Goal: Information Seeking & Learning: Learn about a topic

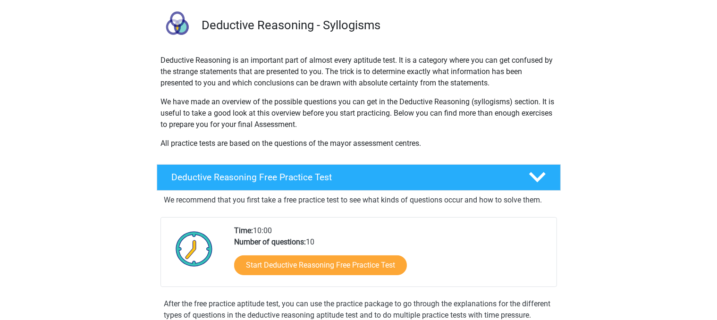
scroll to position [60, 0]
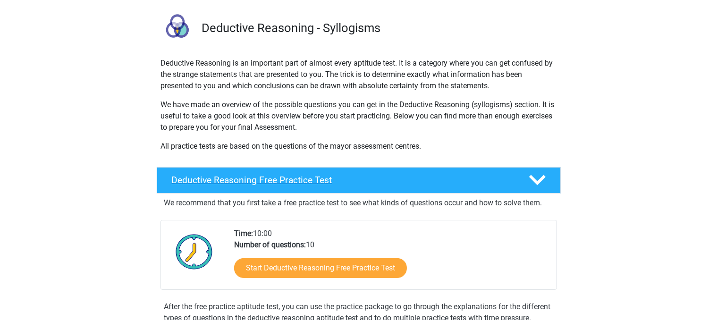
click at [540, 181] on polygon at bounding box center [537, 180] width 17 height 10
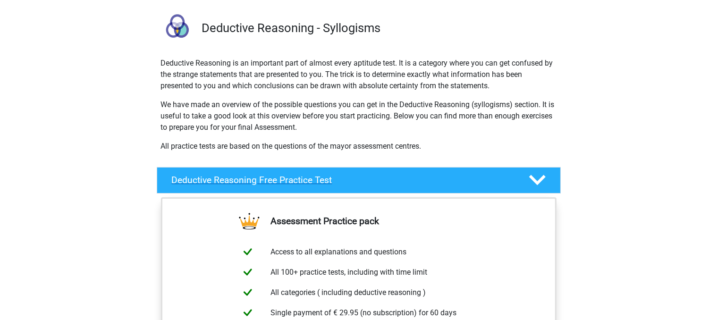
click at [538, 177] on icon at bounding box center [537, 180] width 17 height 17
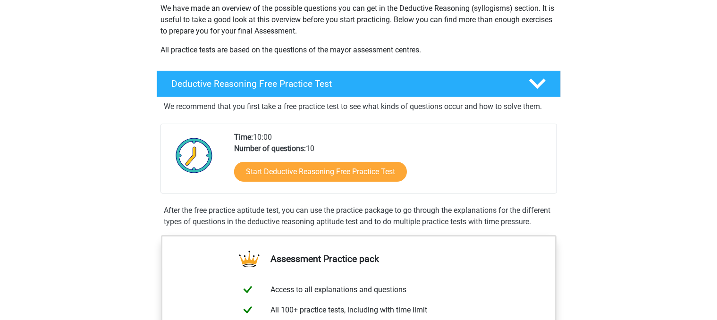
scroll to position [160, 0]
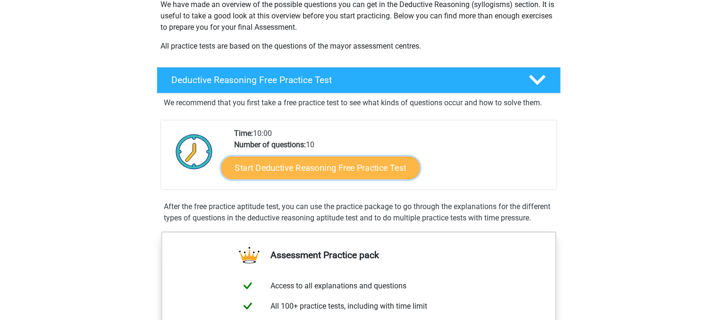
click at [374, 168] on link "Start Deductive Reasoning Free Practice Test" at bounding box center [320, 167] width 199 height 23
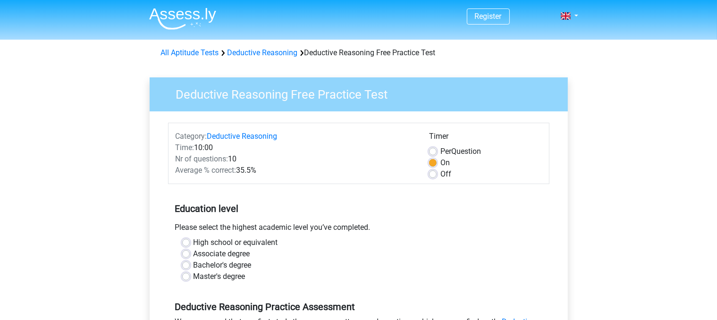
click at [194, 241] on label "High school or equivalent" at bounding box center [236, 242] width 84 height 11
click at [186, 241] on input "High school or equivalent" at bounding box center [186, 241] width 8 height 9
radio input "true"
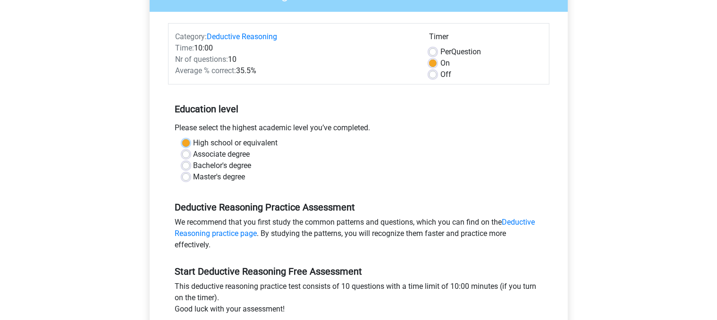
scroll to position [125, 0]
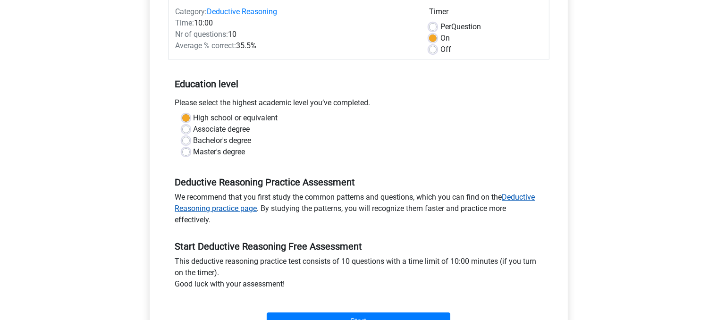
click at [518, 199] on link "Deductive Reasoning practice page" at bounding box center [355, 203] width 360 height 20
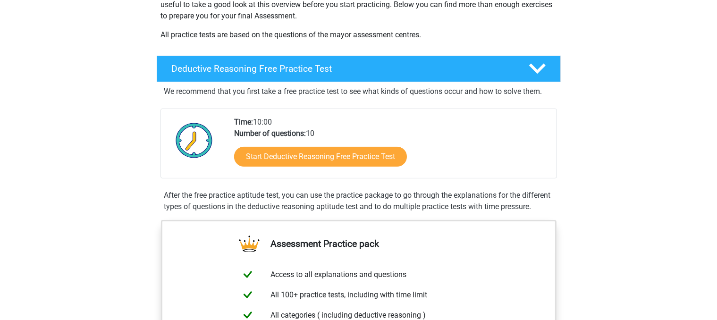
scroll to position [174, 0]
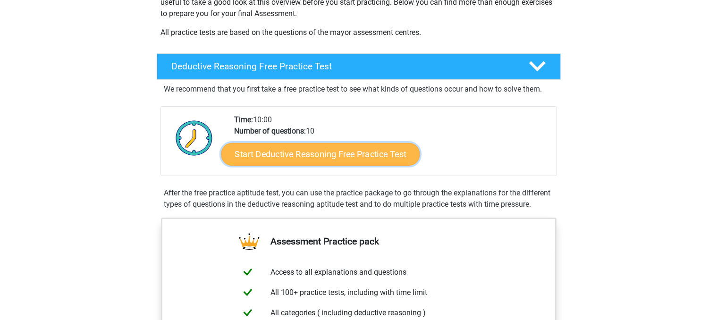
click at [342, 155] on link "Start Deductive Reasoning Free Practice Test" at bounding box center [320, 154] width 199 height 23
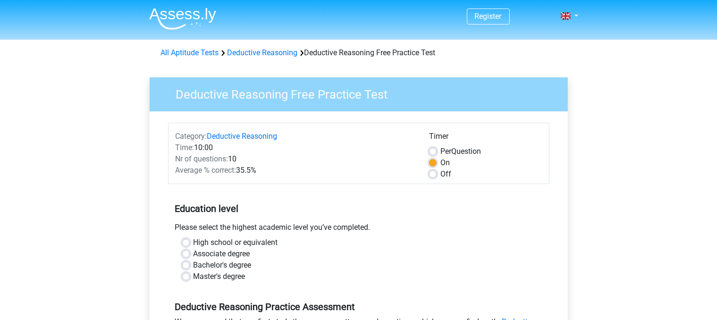
click at [194, 243] on label "High school or equivalent" at bounding box center [236, 242] width 84 height 11
click at [187, 243] on input "High school or equivalent" at bounding box center [186, 241] width 8 height 9
radio input "true"
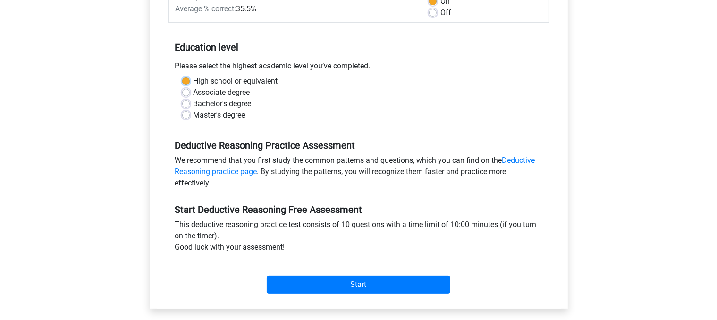
scroll to position [183, 0]
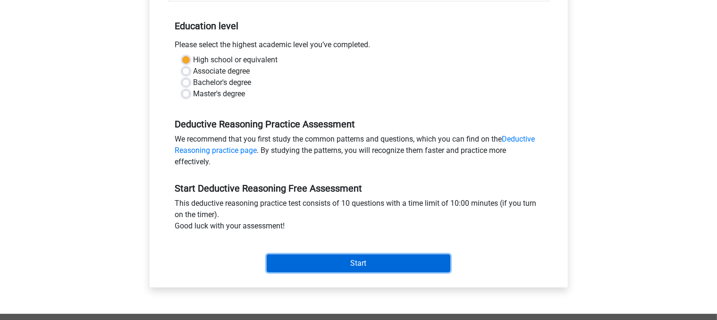
click at [380, 265] on input "Start" at bounding box center [359, 263] width 184 height 18
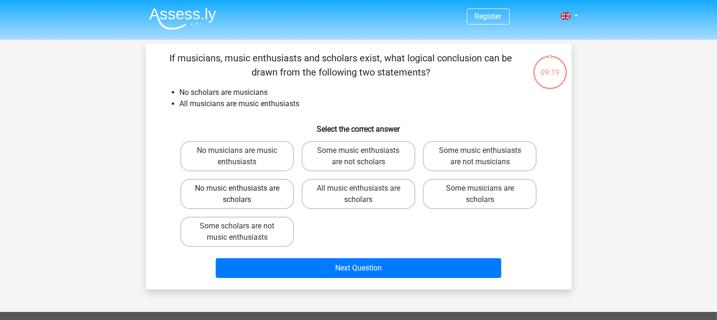
click at [258, 195] on label "No music enthusiasts are scholars" at bounding box center [237, 194] width 114 height 30
click at [243, 194] on input "No music enthusiasts are scholars" at bounding box center [240, 191] width 6 height 6
radio input "true"
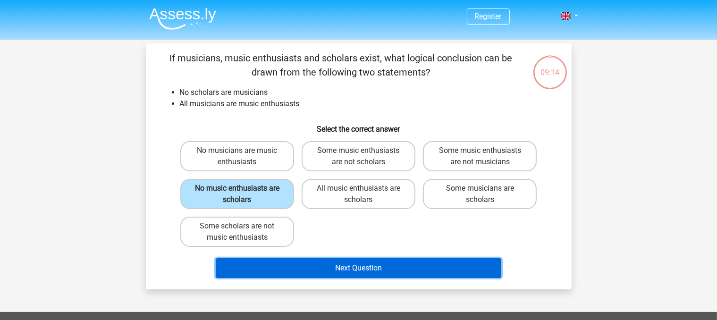
click at [335, 265] on button "Next Question" at bounding box center [359, 268] width 286 height 20
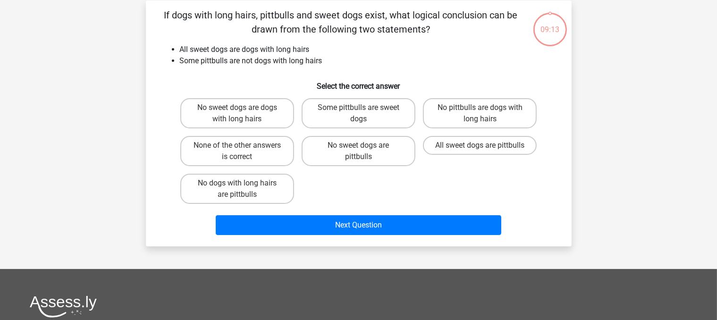
scroll to position [43, 0]
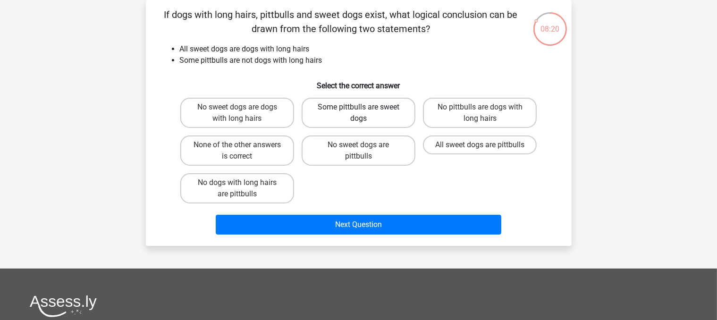
click at [357, 120] on label "Some pittbulls are sweet dogs" at bounding box center [359, 113] width 114 height 30
click at [358, 113] on input "Some pittbulls are sweet dogs" at bounding box center [361, 110] width 6 height 6
radio input "true"
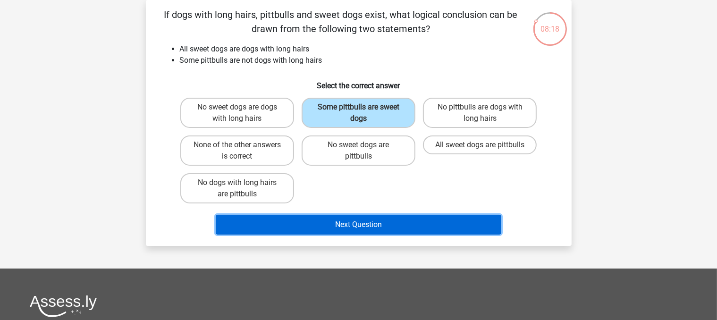
click at [350, 228] on button "Next Question" at bounding box center [359, 225] width 286 height 20
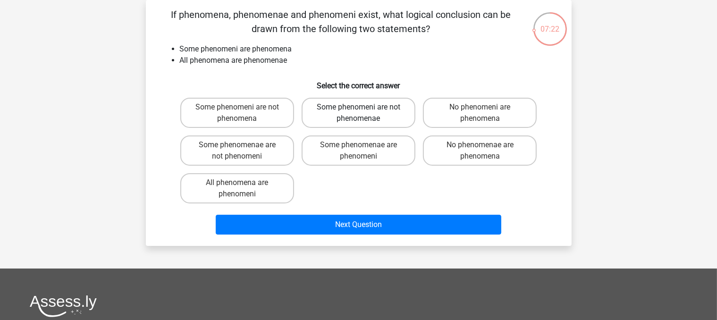
click at [354, 110] on label "Some phenomeni are not phenomenae" at bounding box center [359, 113] width 114 height 30
click at [358, 110] on input "Some phenomeni are not phenomenae" at bounding box center [361, 110] width 6 height 6
radio input "true"
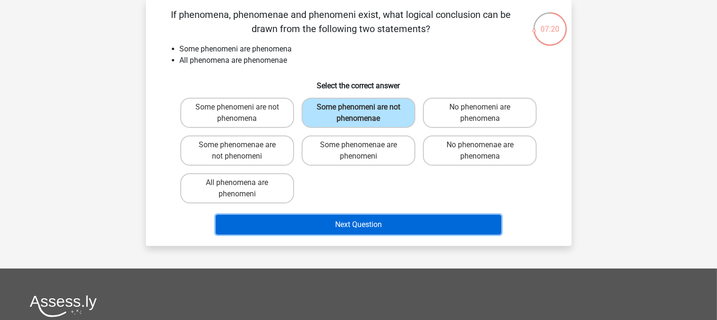
click at [338, 224] on button "Next Question" at bounding box center [359, 225] width 286 height 20
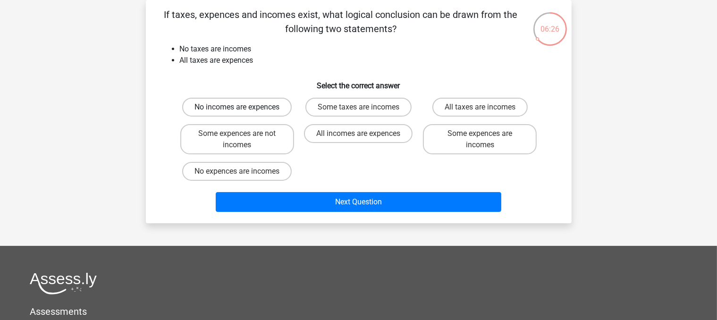
click at [266, 109] on label "No incomes are expences" at bounding box center [237, 107] width 110 height 19
click at [243, 109] on input "No incomes are expences" at bounding box center [240, 110] width 6 height 6
radio input "true"
click at [453, 152] on label "Some expences are incomes" at bounding box center [480, 139] width 114 height 30
click at [480, 140] on input "Some expences are incomes" at bounding box center [483, 137] width 6 height 6
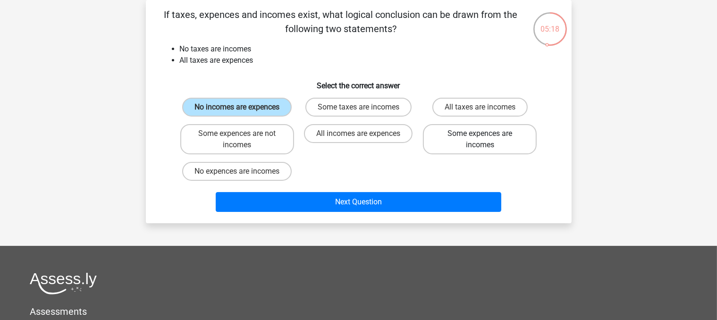
radio input "true"
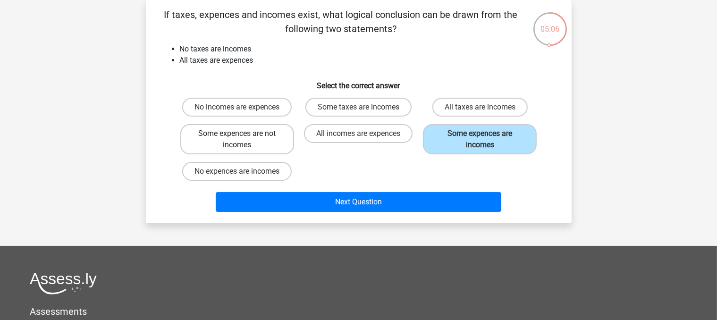
click at [276, 135] on label "Some expences are not incomes" at bounding box center [237, 139] width 114 height 30
click at [243, 135] on input "Some expences are not incomes" at bounding box center [240, 137] width 6 height 6
radio input "true"
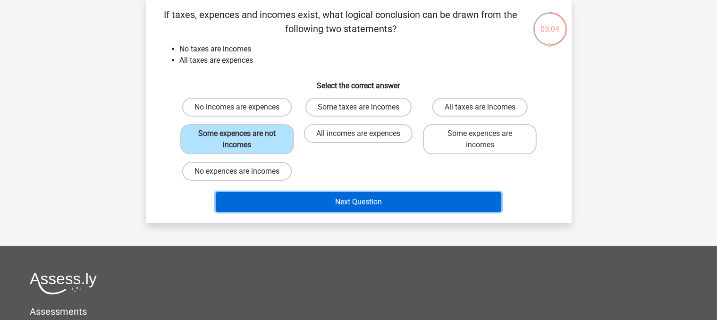
click at [292, 197] on button "Next Question" at bounding box center [359, 202] width 286 height 20
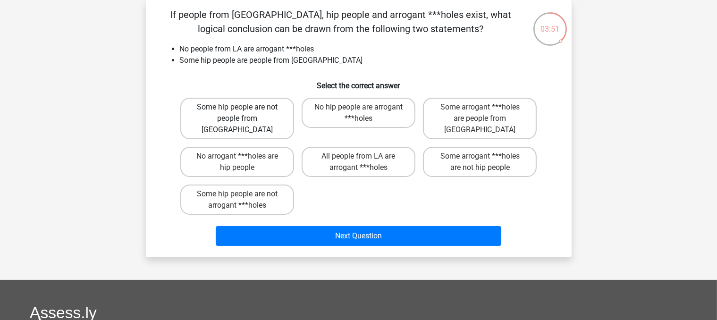
click at [211, 107] on label "Some hip people are not people from LA" at bounding box center [237, 119] width 114 height 42
click at [237, 107] on input "Some hip people are not people from LA" at bounding box center [240, 110] width 6 height 6
radio input "true"
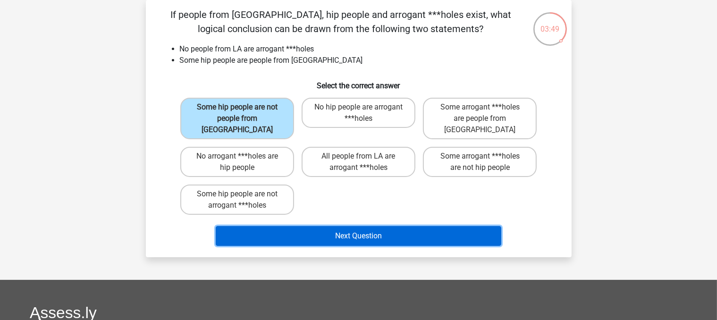
click at [327, 226] on button "Next Question" at bounding box center [359, 236] width 286 height 20
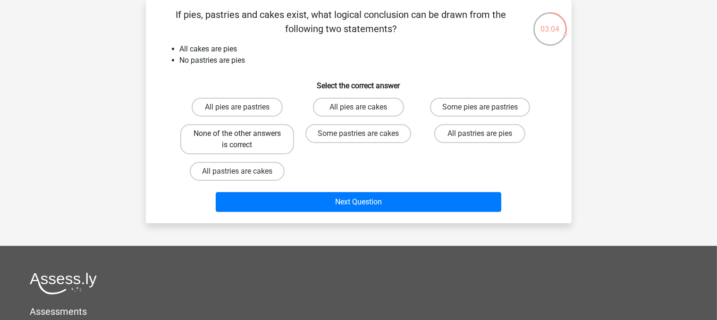
click at [237, 142] on label "None of the other answers is correct" at bounding box center [237, 139] width 114 height 30
click at [237, 140] on input "None of the other answers is correct" at bounding box center [240, 137] width 6 height 6
radio input "true"
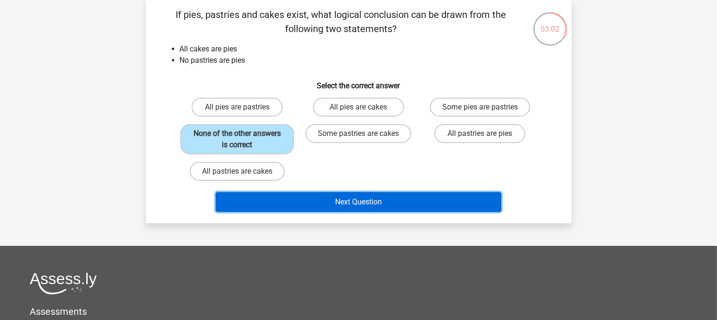
click at [297, 198] on button "Next Question" at bounding box center [359, 202] width 286 height 20
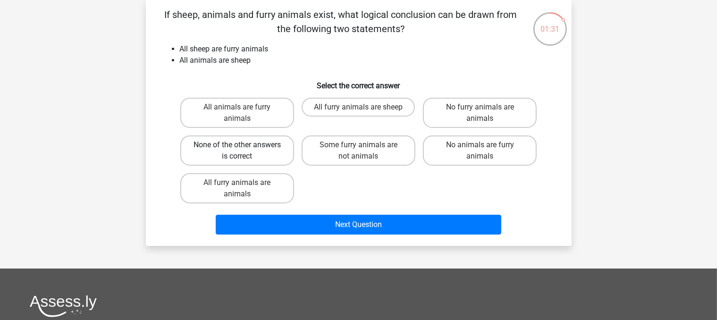
click at [254, 159] on label "None of the other answers is correct" at bounding box center [237, 150] width 114 height 30
click at [243, 151] on input "None of the other answers is correct" at bounding box center [240, 148] width 6 height 6
radio input "true"
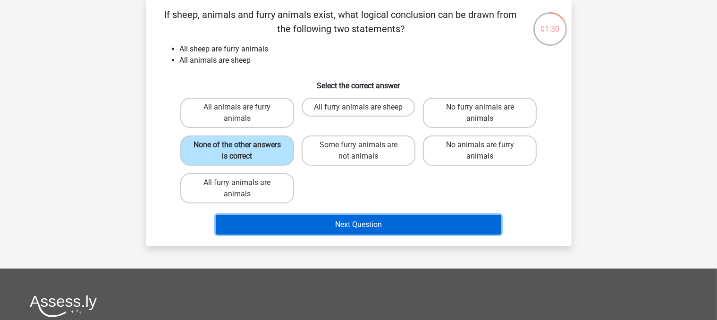
click at [334, 219] on button "Next Question" at bounding box center [359, 225] width 286 height 20
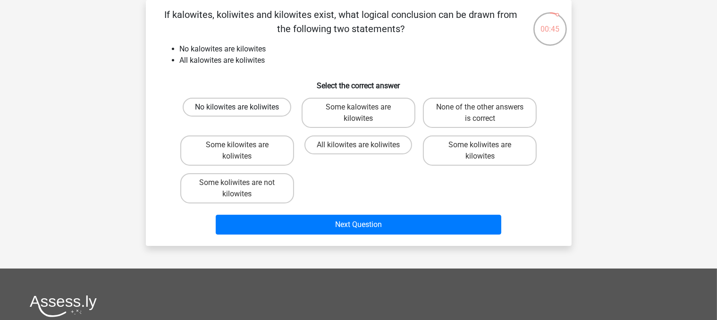
click at [253, 112] on label "No kilowites are koliwites" at bounding box center [237, 107] width 109 height 19
click at [243, 112] on input "No kilowites are koliwites" at bounding box center [240, 110] width 6 height 6
radio input "true"
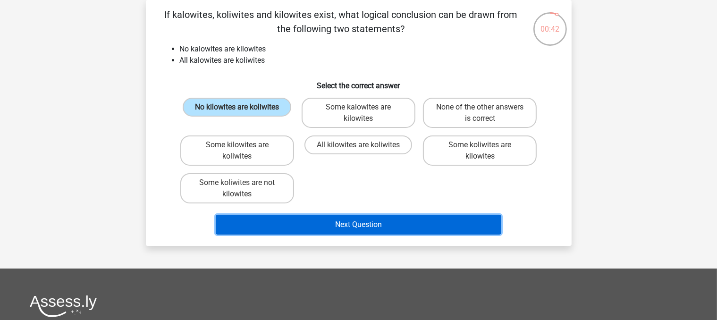
click at [320, 220] on button "Next Question" at bounding box center [359, 225] width 286 height 20
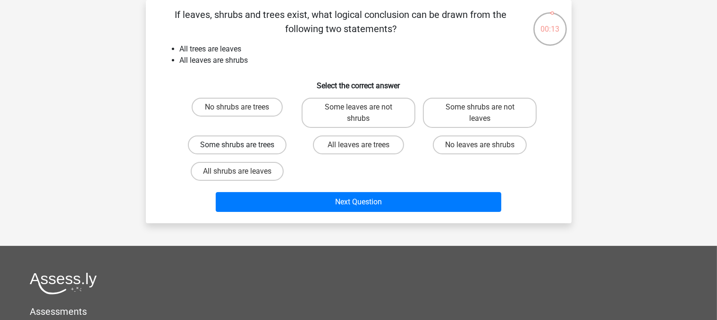
click at [275, 146] on label "Some shrubs are trees" at bounding box center [237, 144] width 99 height 19
click at [243, 146] on input "Some shrubs are trees" at bounding box center [240, 148] width 6 height 6
radio input "true"
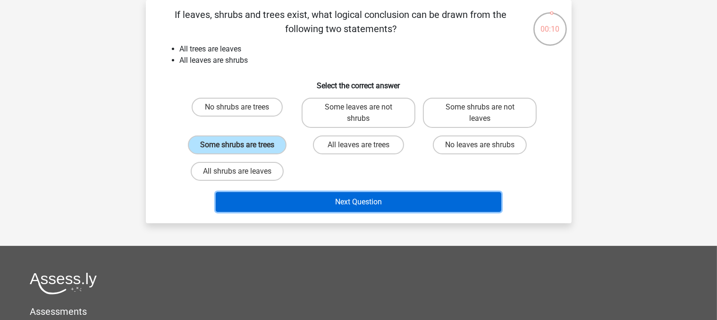
click at [322, 201] on button "Next Question" at bounding box center [359, 202] width 286 height 20
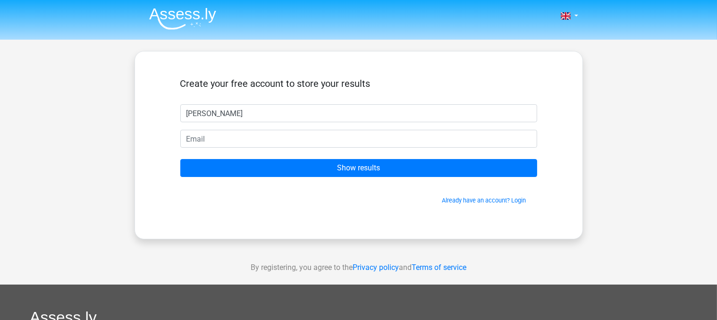
type input "[PERSON_NAME]"
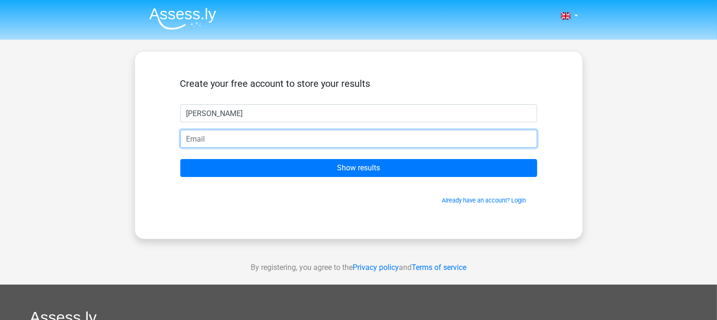
click at [224, 135] on input "email" at bounding box center [358, 139] width 357 height 18
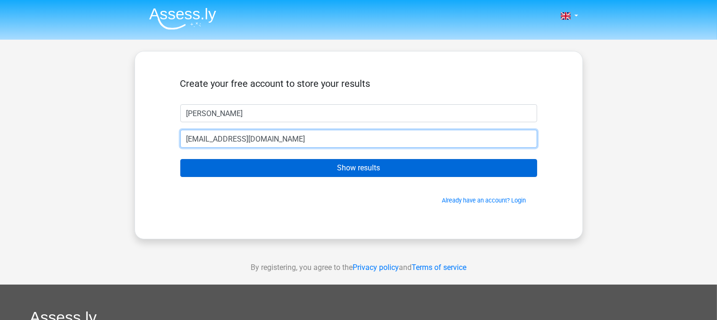
type input "[EMAIL_ADDRESS][DOMAIN_NAME]"
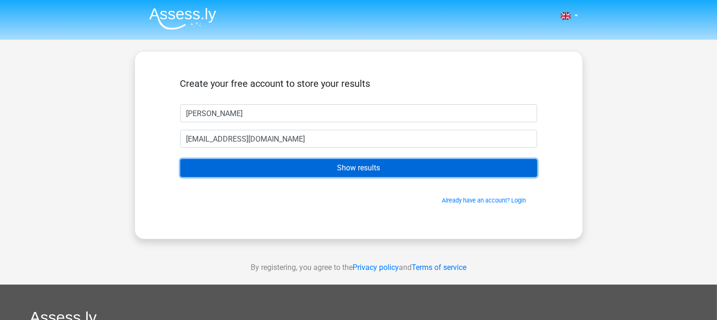
click at [246, 171] on input "Show results" at bounding box center [358, 168] width 357 height 18
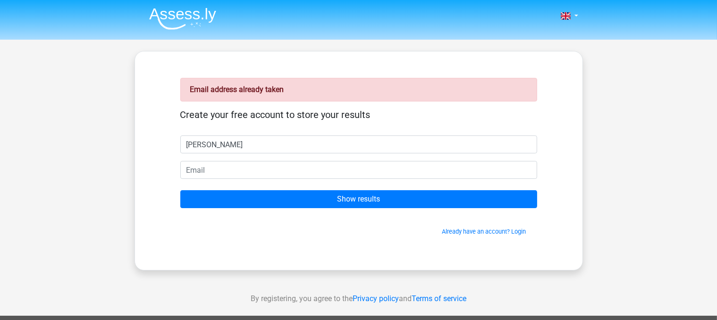
type input "danny"
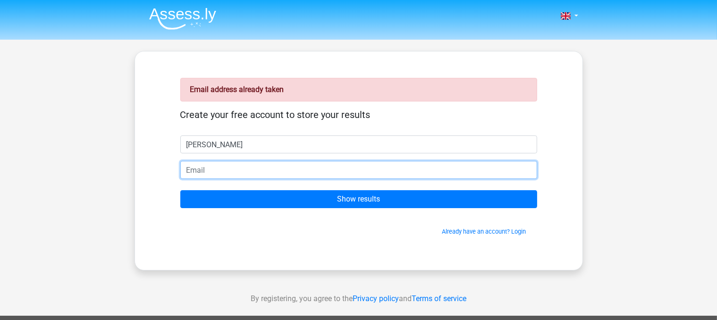
click at [227, 171] on input "email" at bounding box center [358, 170] width 357 height 18
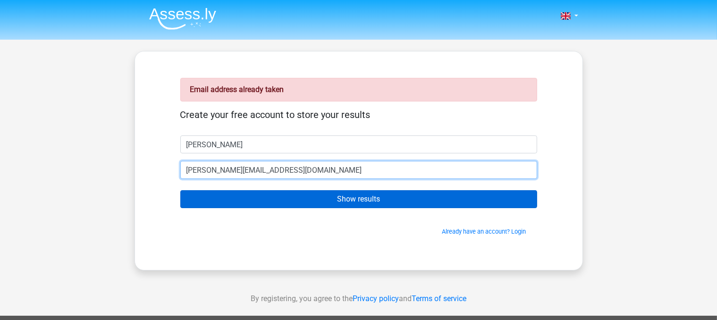
type input "daniel.bagan@btopenworld.com"
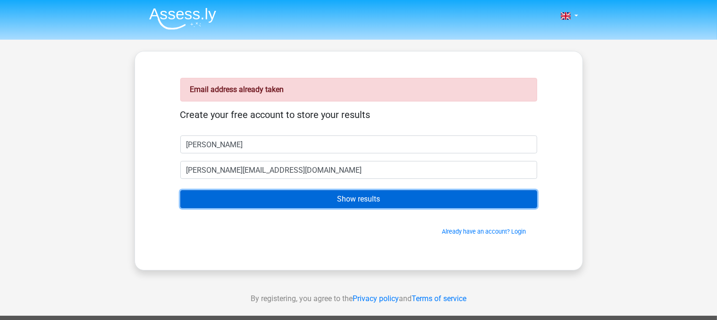
click at [262, 194] on input "Show results" at bounding box center [358, 199] width 357 height 18
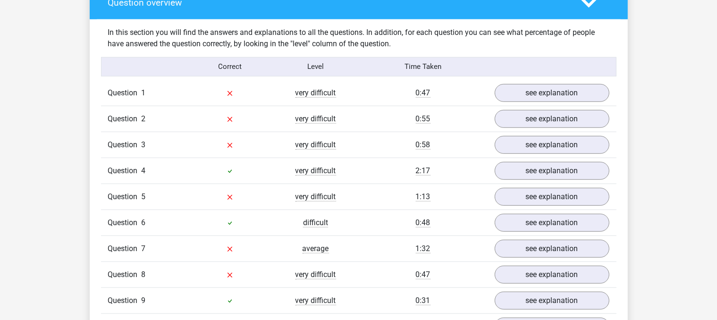
scroll to position [739, 0]
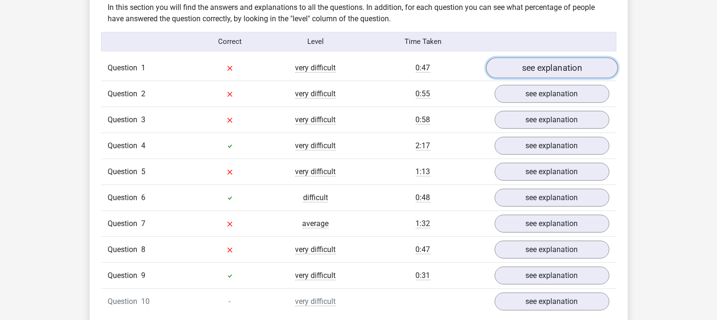
click at [543, 70] on link "see explanation" at bounding box center [552, 68] width 132 height 21
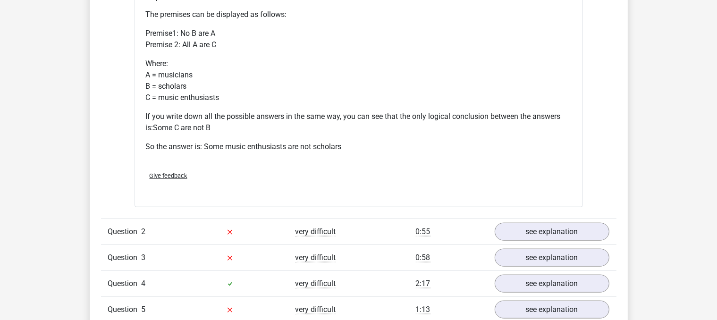
scroll to position [1013, 0]
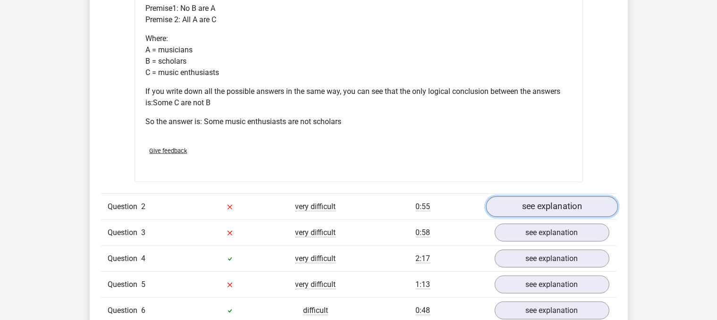
click at [561, 202] on link "see explanation" at bounding box center [552, 206] width 132 height 21
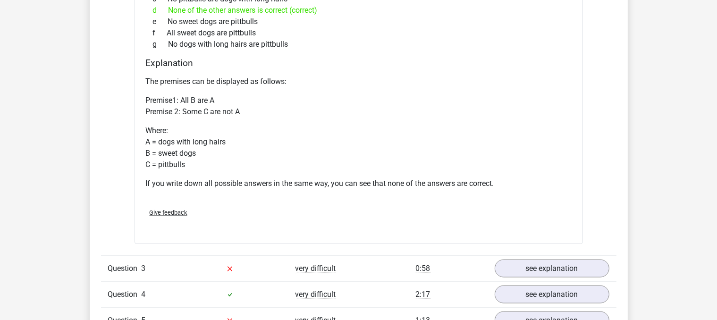
scroll to position [1337, 0]
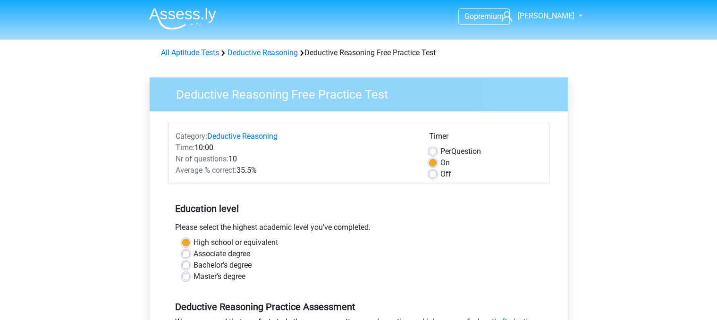
scroll to position [183, 0]
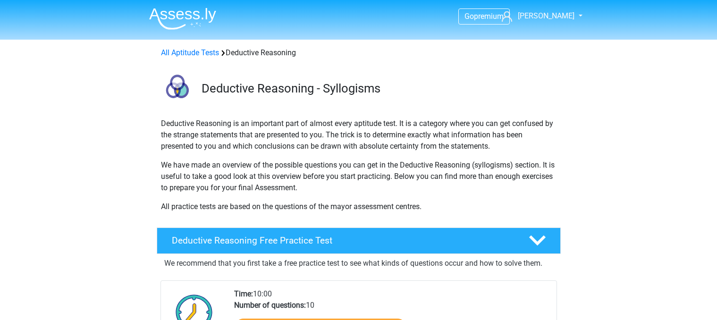
scroll to position [174, 0]
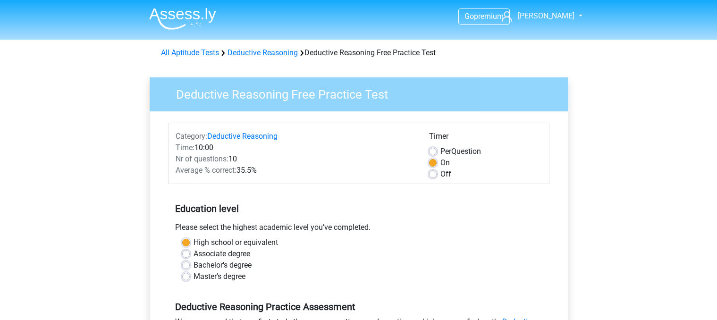
scroll to position [125, 0]
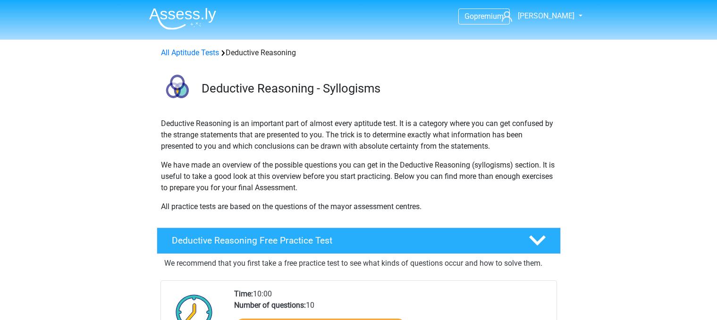
scroll to position [160, 0]
